Goal: Check status: Check status

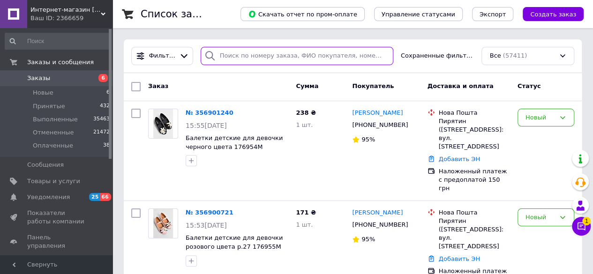
click at [250, 53] on input "search" at bounding box center [297, 56] width 193 height 18
paste input "356860692"
type input "356860692"
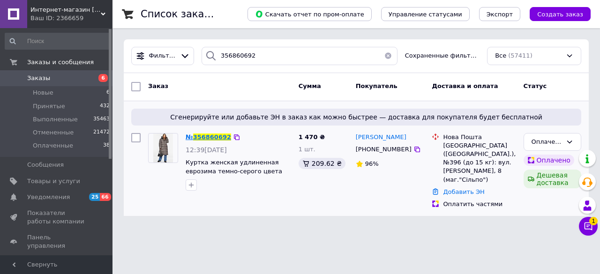
click at [219, 138] on span "356860692" at bounding box center [212, 137] width 38 height 7
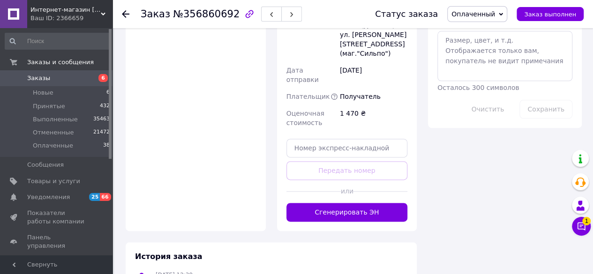
scroll to position [545, 0]
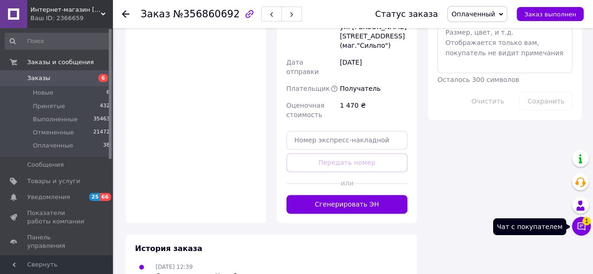
click at [580, 231] on icon at bounding box center [581, 226] width 9 height 9
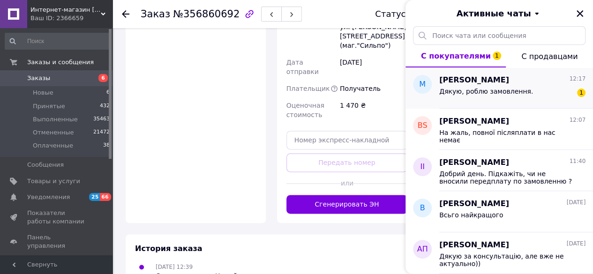
click at [515, 90] on span "Дякую, роблю замовлення." at bounding box center [486, 92] width 94 height 8
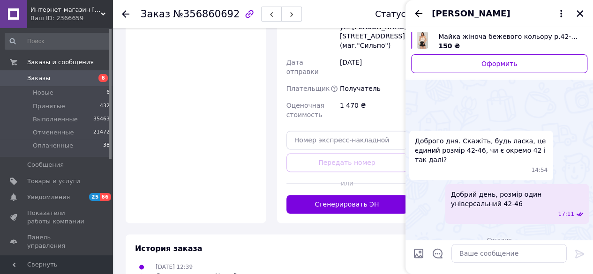
scroll to position [142, 0]
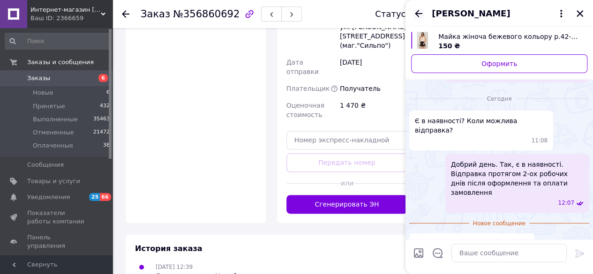
click at [420, 19] on icon "Назад" at bounding box center [418, 13] width 11 height 11
